Goal: Navigation & Orientation: Find specific page/section

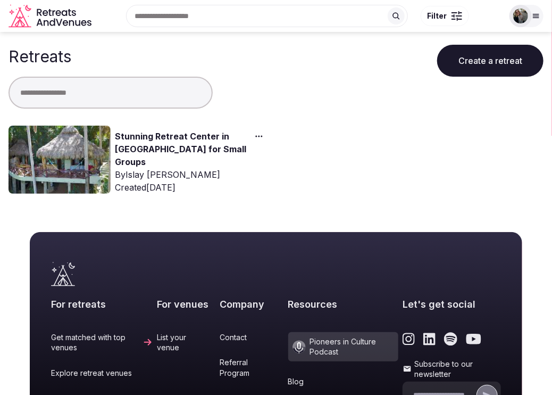
click at [152, 131] on link "Stunning Retreat Center in [GEOGRAPHIC_DATA] for Small Groups" at bounding box center [181, 149] width 133 height 38
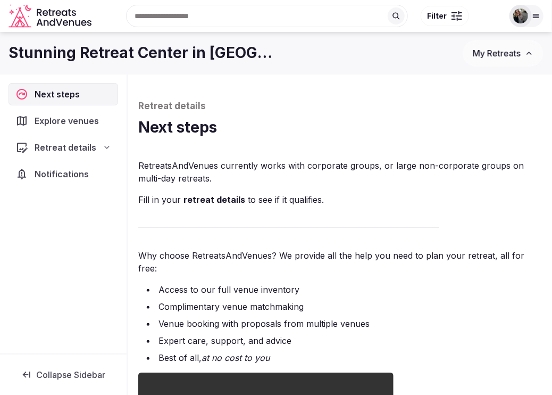
click at [70, 124] on span "Explore venues" at bounding box center [69, 120] width 69 height 13
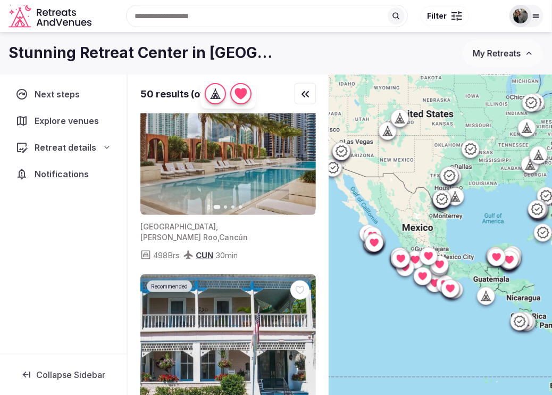
click at [439, 322] on div at bounding box center [440, 252] width 223 height 356
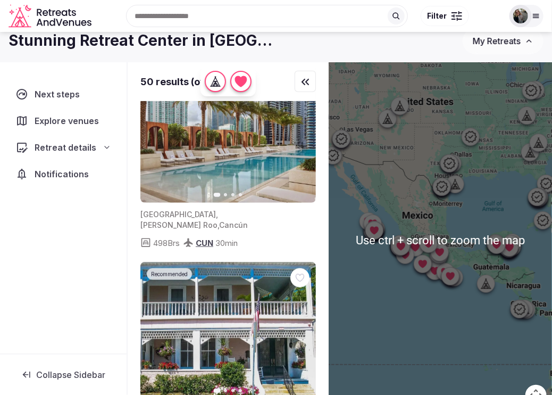
scroll to position [16, 0]
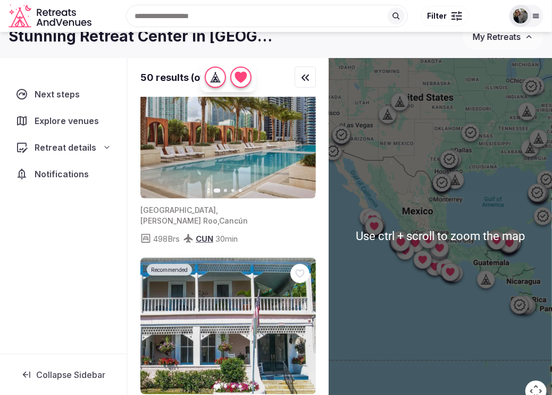
click at [396, 232] on div at bounding box center [399, 239] width 17 height 17
